Goal: Navigation & Orientation: Go to known website

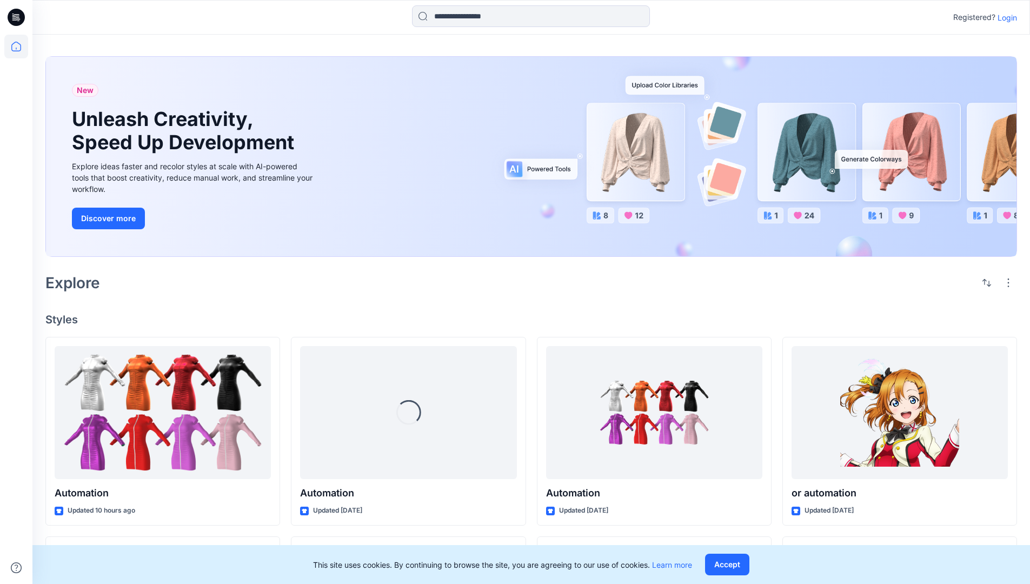
click at [1005, 17] on p "Login" at bounding box center [1007, 17] width 19 height 11
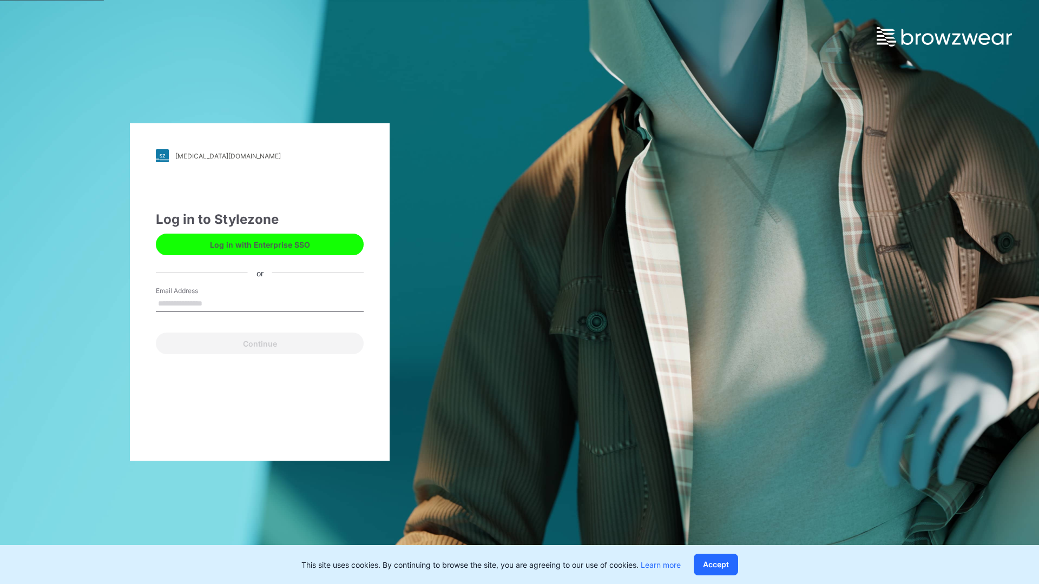
click at [214, 303] on input "Email Address" at bounding box center [260, 304] width 208 height 16
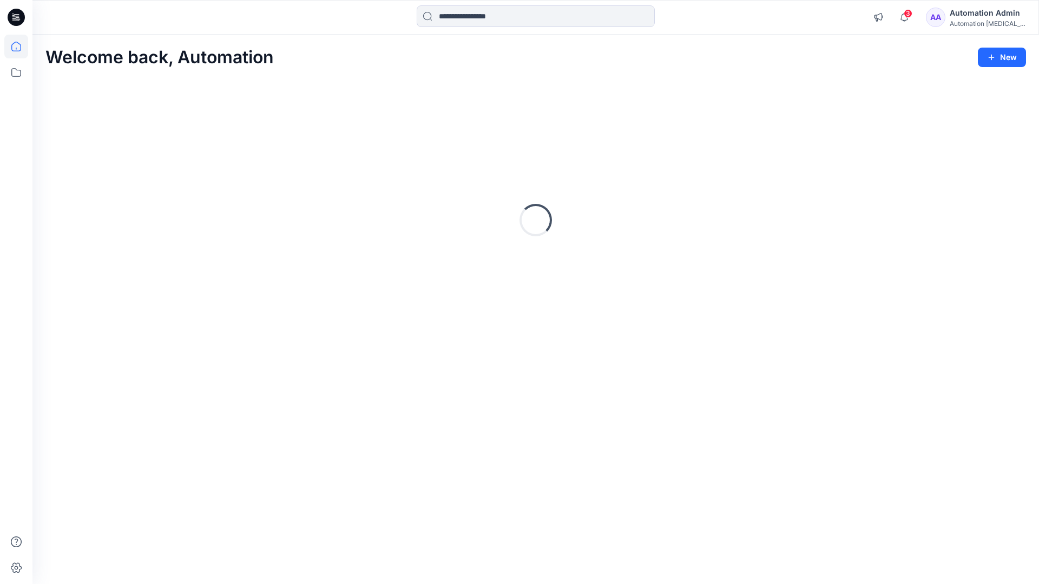
click at [21, 47] on icon at bounding box center [16, 47] width 10 height 10
